Goal: Obtain resource: Obtain resource

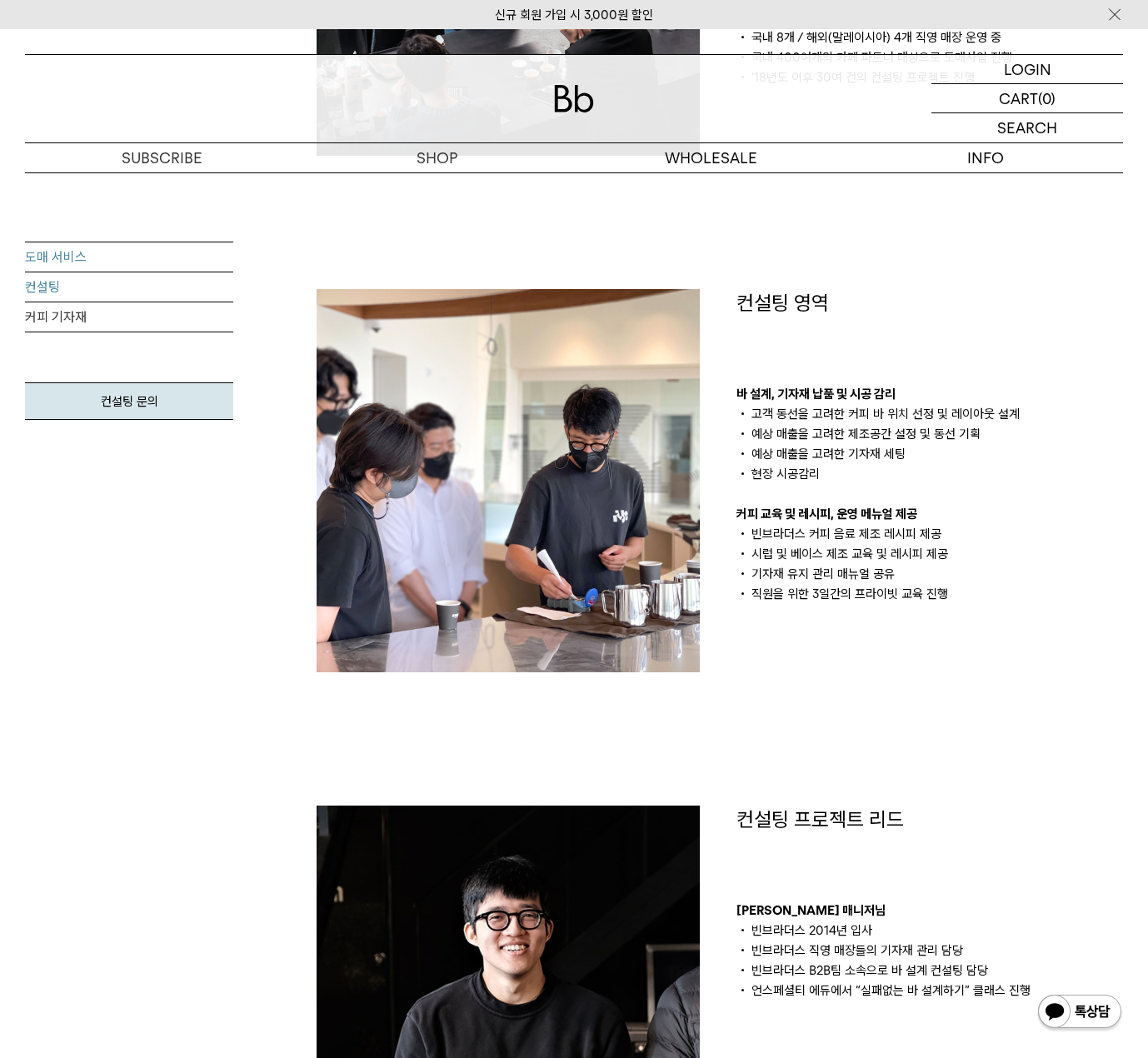
click at [83, 265] on link "도매 서비스" at bounding box center [129, 258] width 208 height 30
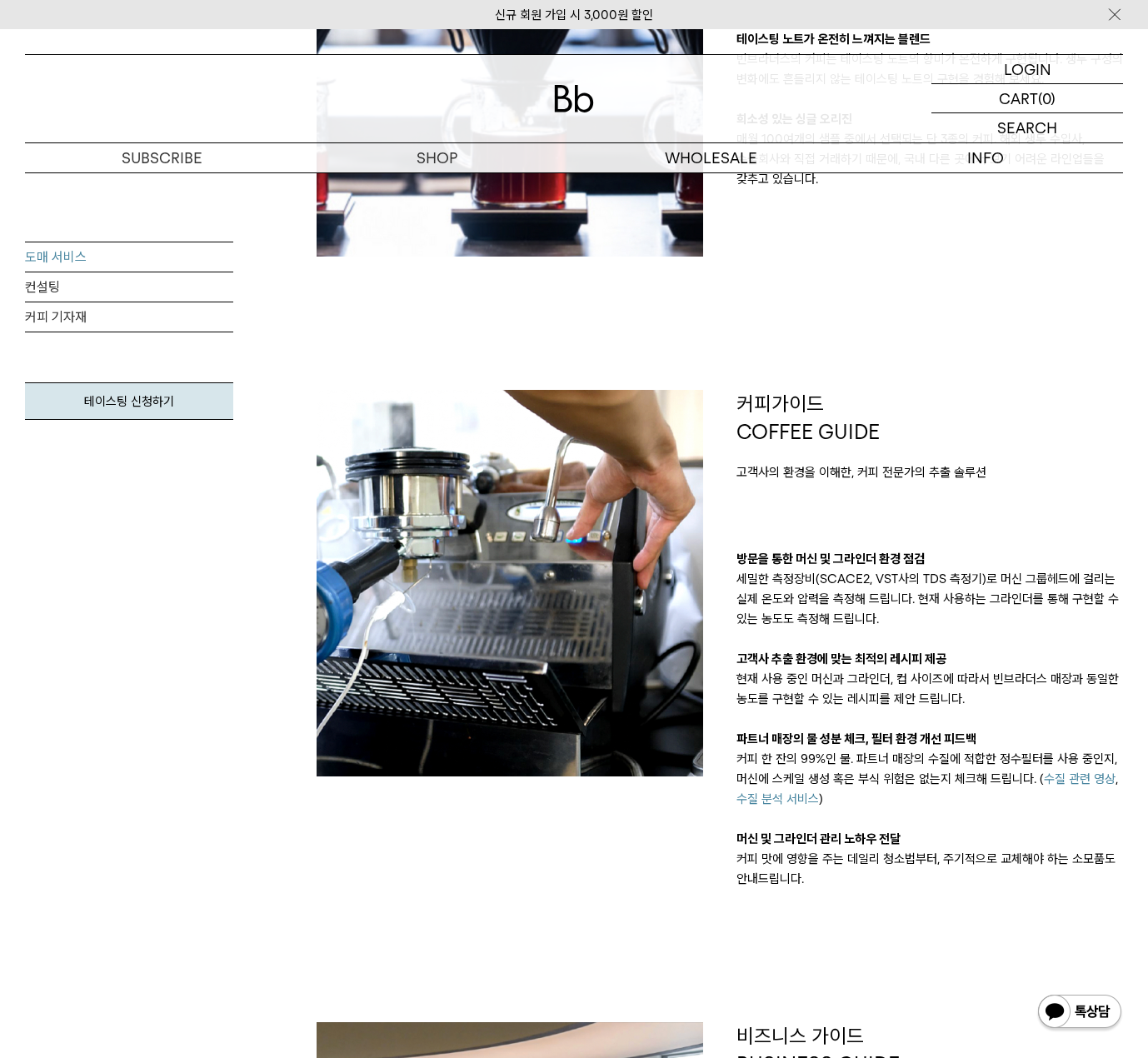
scroll to position [417, 0]
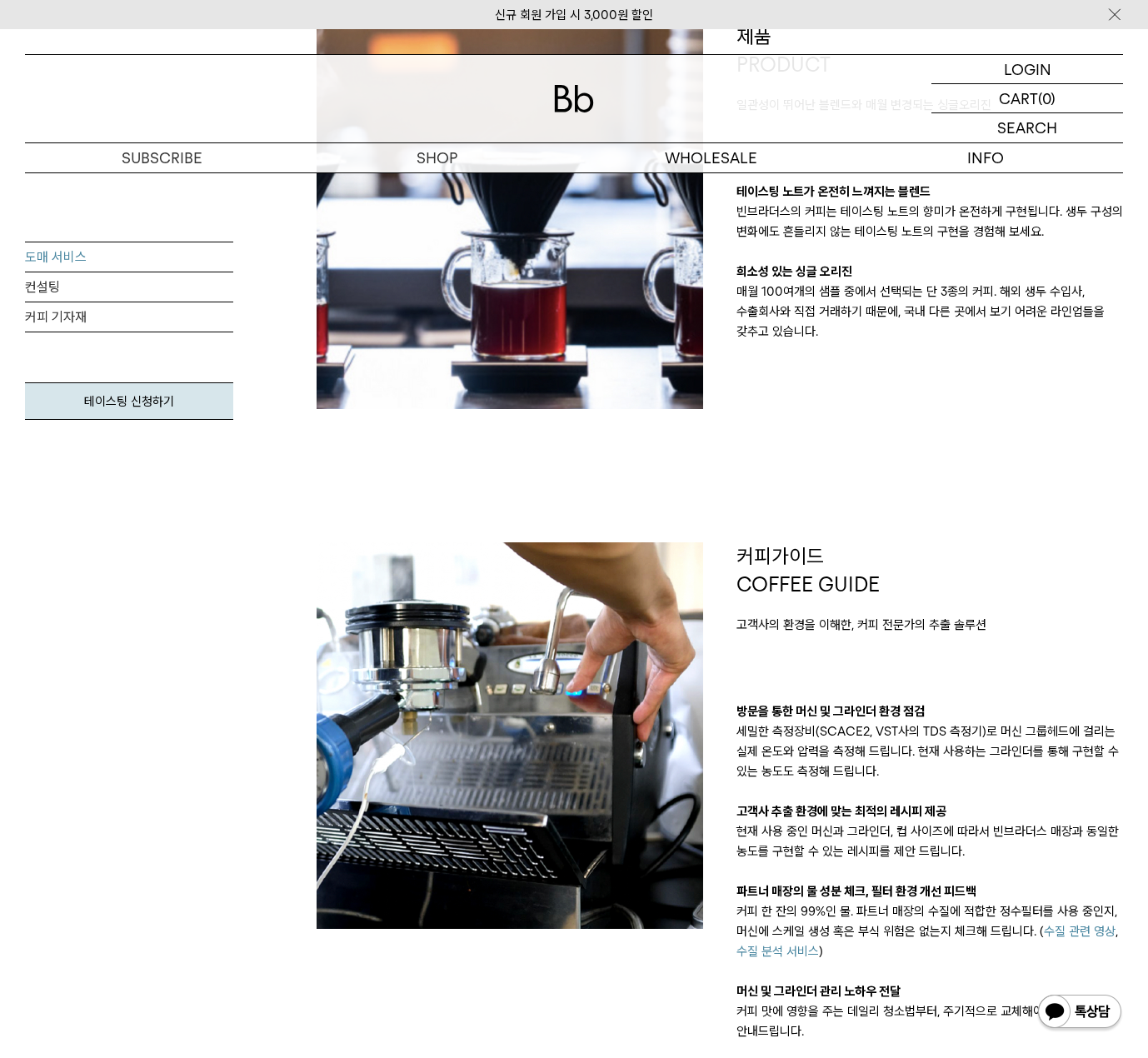
click at [1069, 633] on p "고객사의 환경을 이해한, 커피 전문가의 추출 솔루션" at bounding box center [930, 625] width 387 height 20
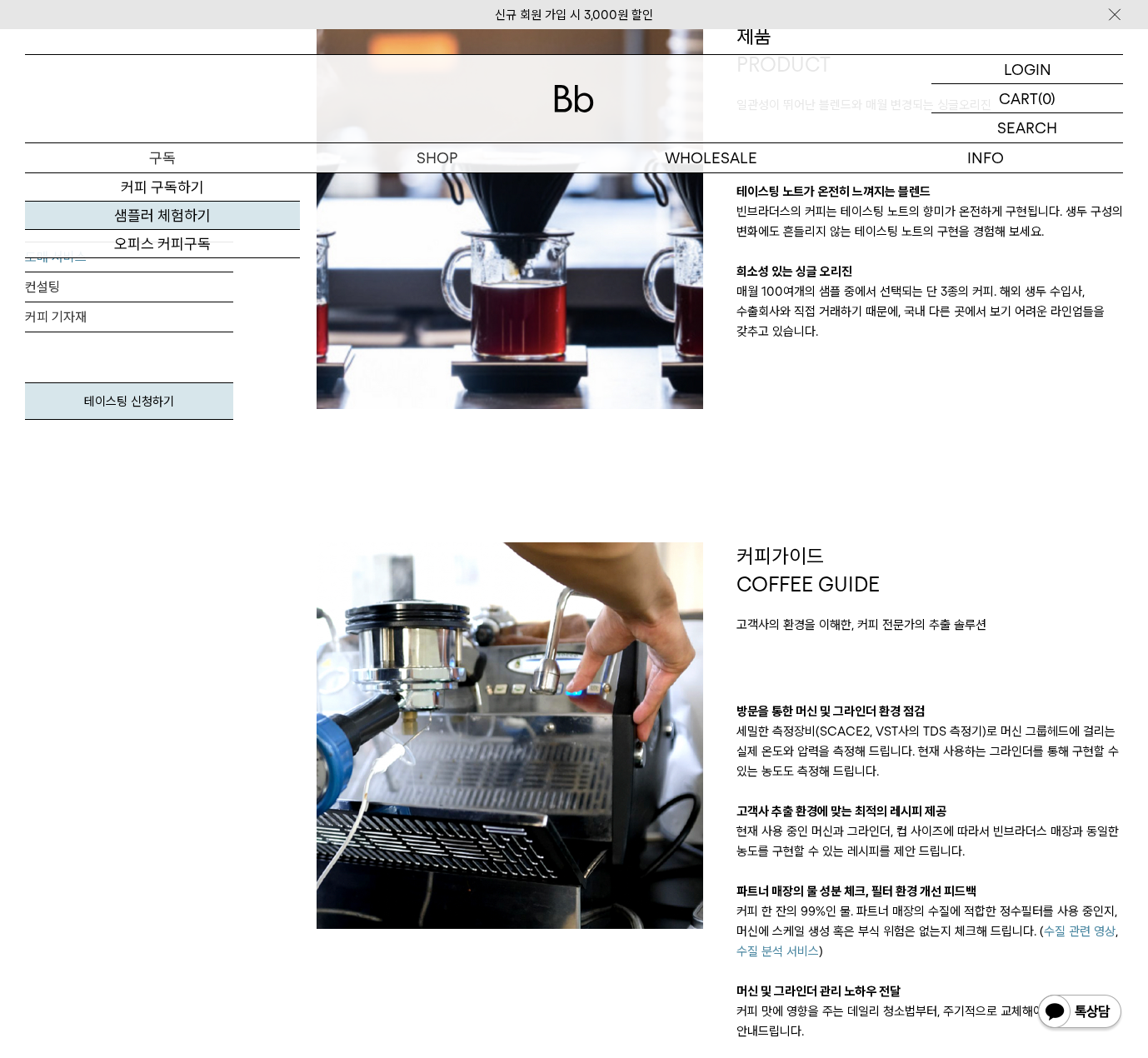
click at [191, 213] on link "샘플러 체험하기" at bounding box center [162, 216] width 275 height 28
